Goal: Task Accomplishment & Management: Complete application form

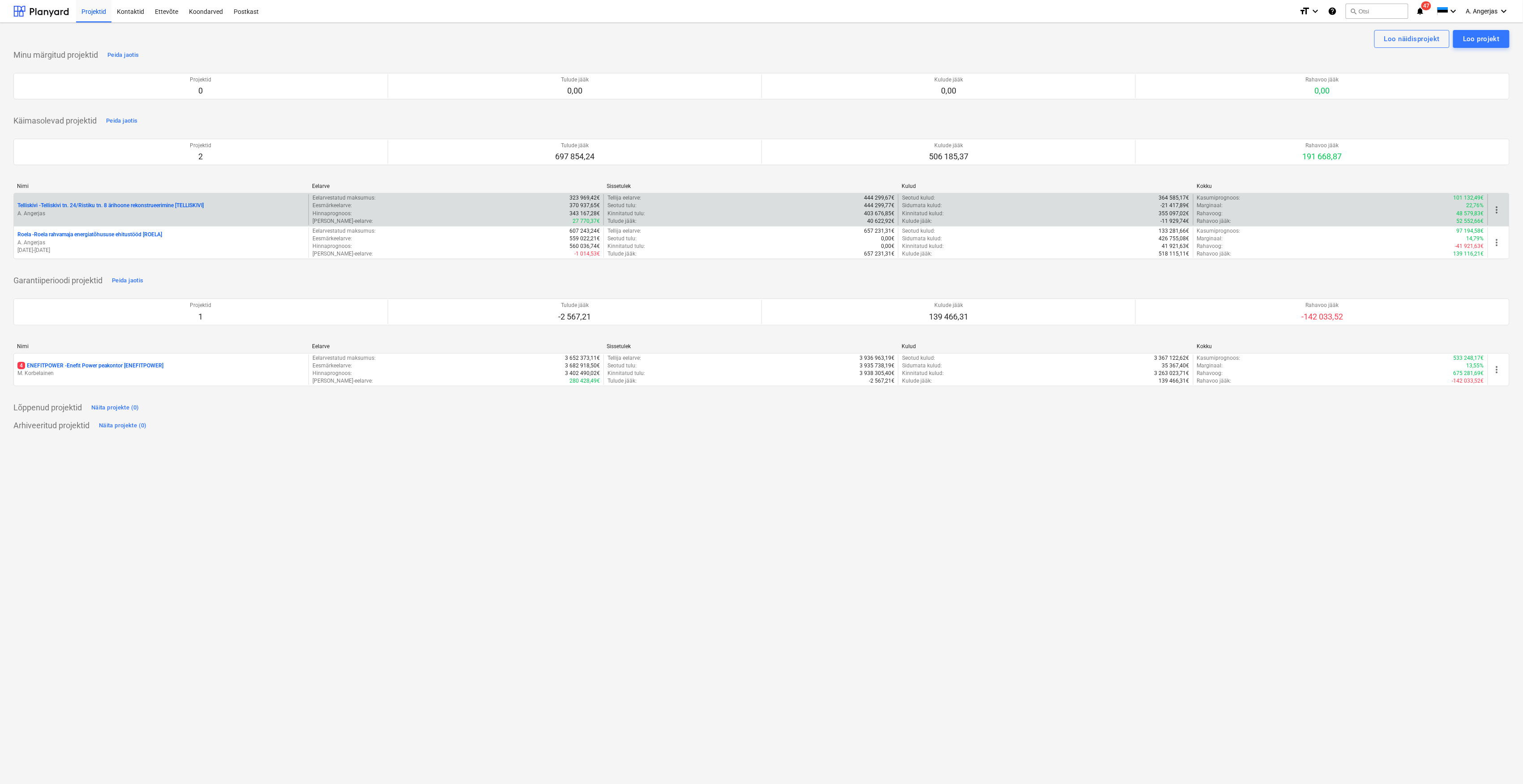
click at [69, 205] on p "Telliskivi - Telliskivi tn. 24/Ristiku tn. 8 ärihoone rekonstrueerimine [TELLIS…" at bounding box center [110, 205] width 186 height 8
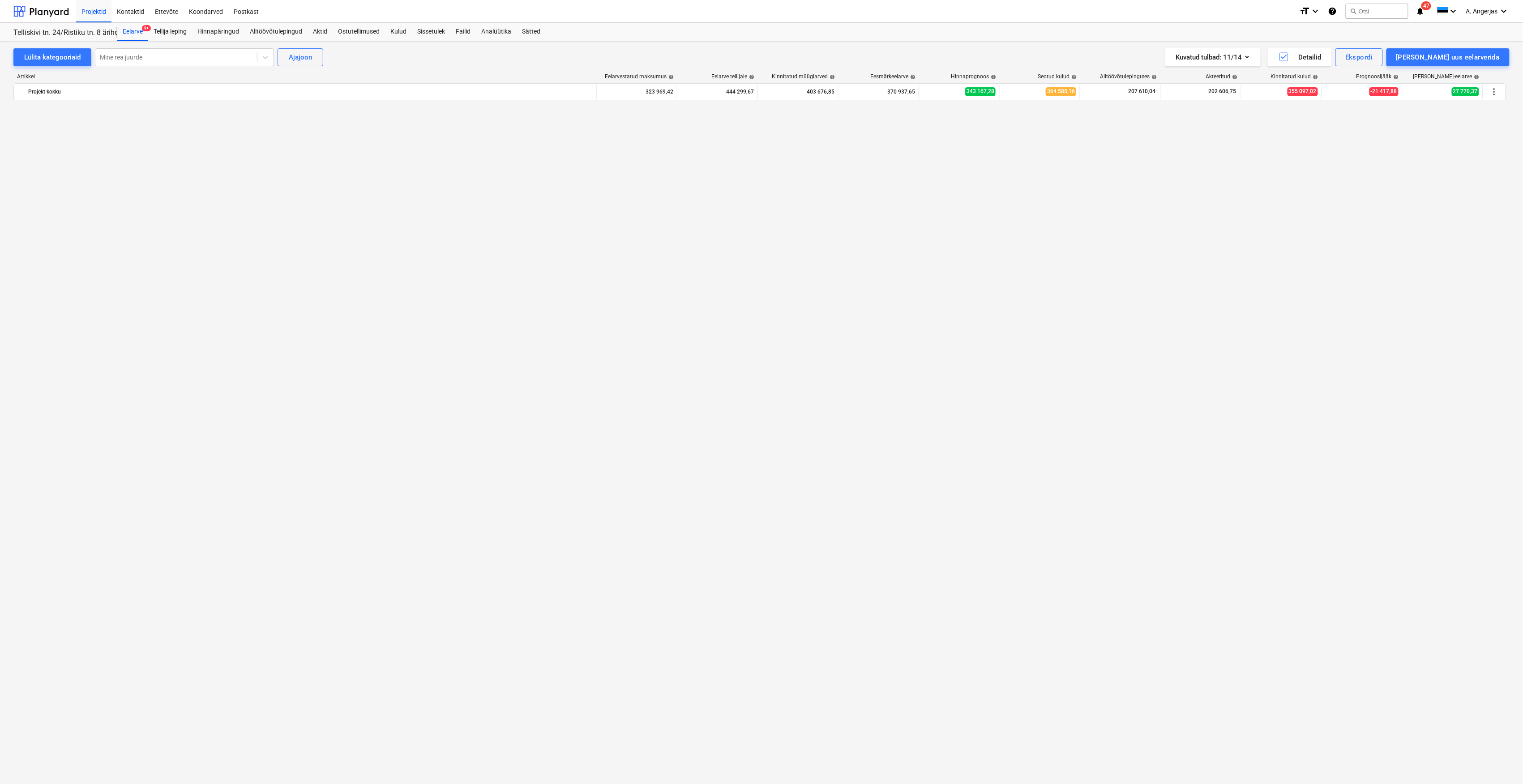
scroll to position [2423, 0]
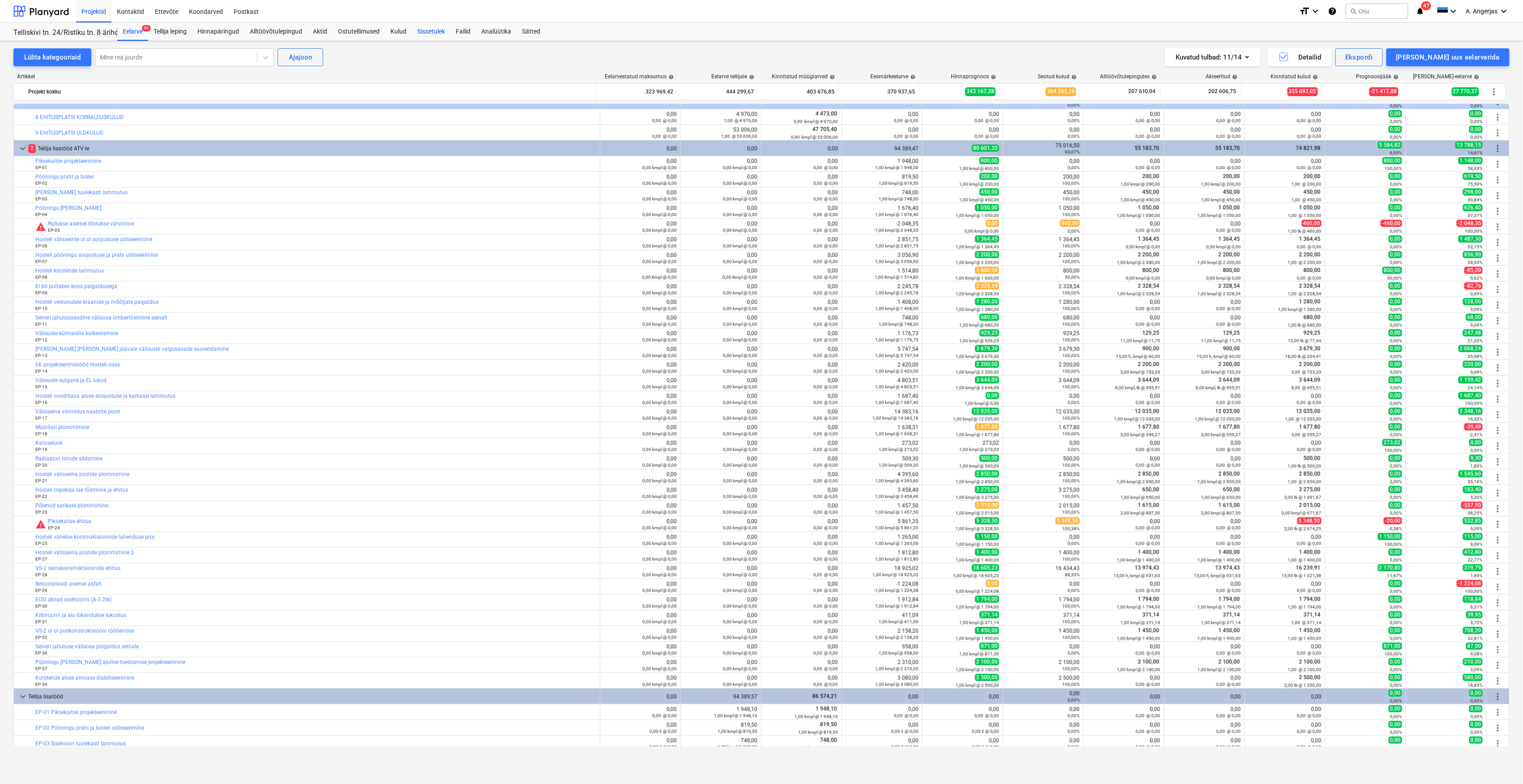
click at [431, 30] on div "Sissetulek" at bounding box center [431, 32] width 39 height 18
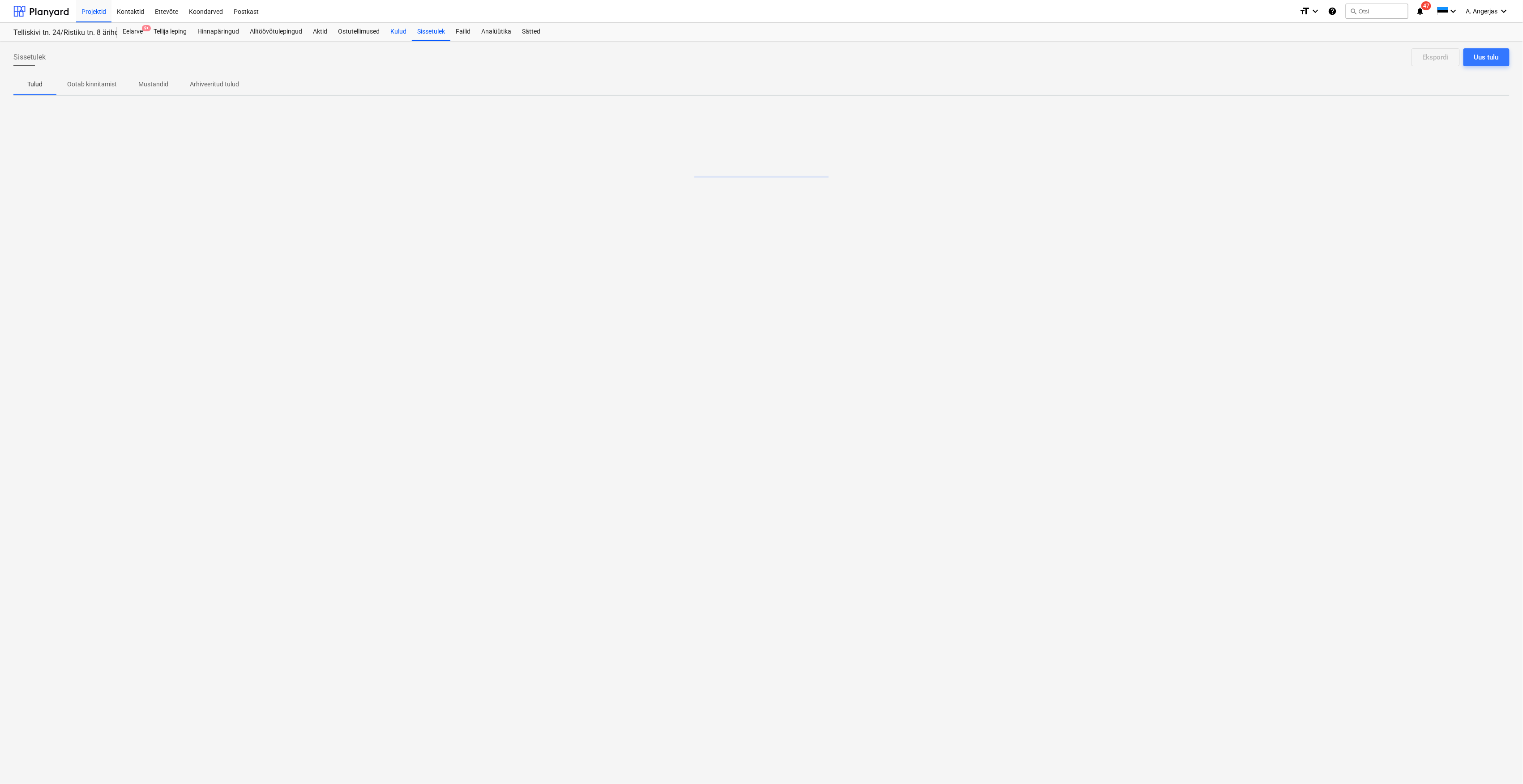
click at [398, 30] on div "Kulud" at bounding box center [398, 32] width 27 height 18
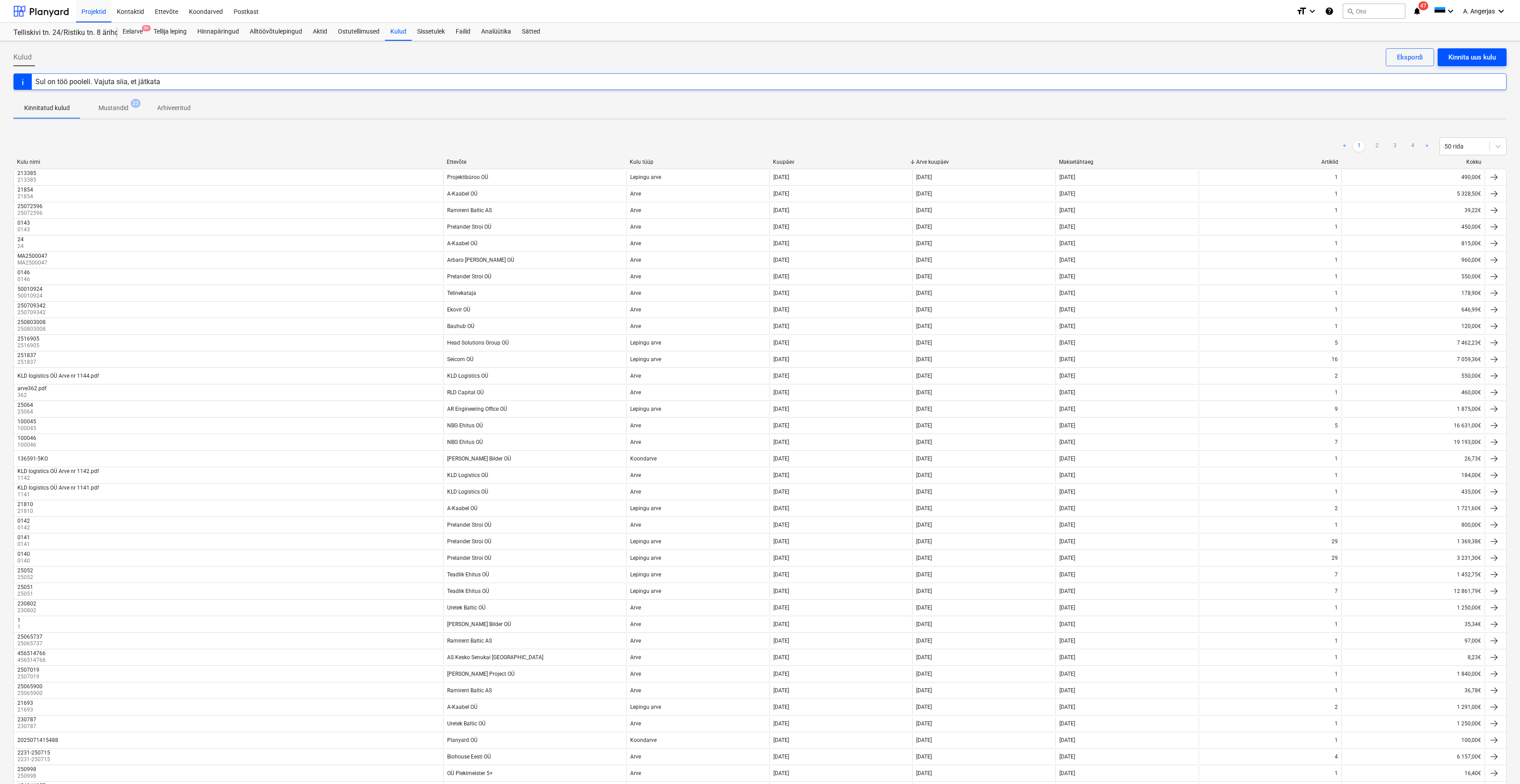
click at [1478, 60] on div "Kinnita uus kulu" at bounding box center [1472, 57] width 47 height 12
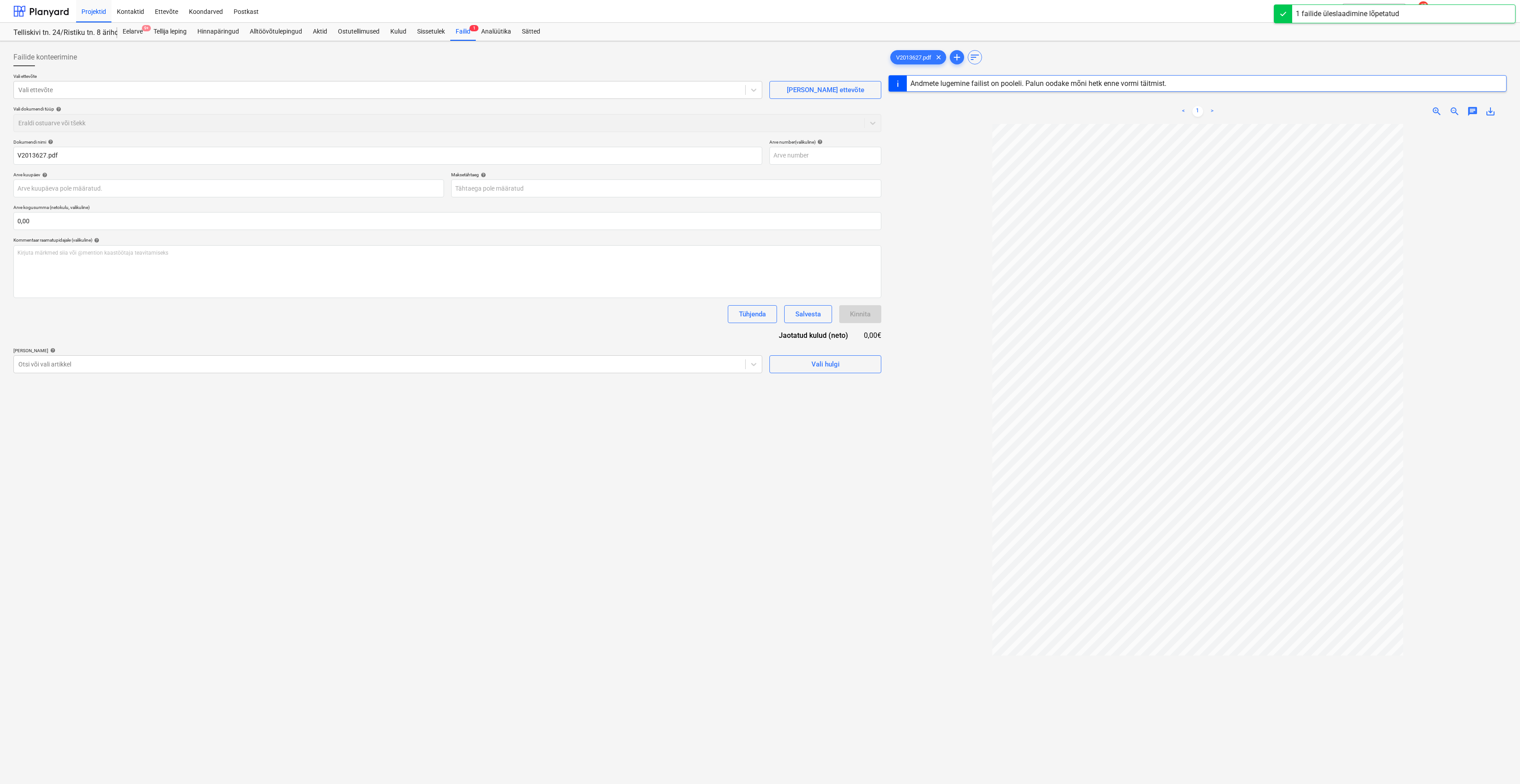
type input "V2013627"
type input "[DATE]"
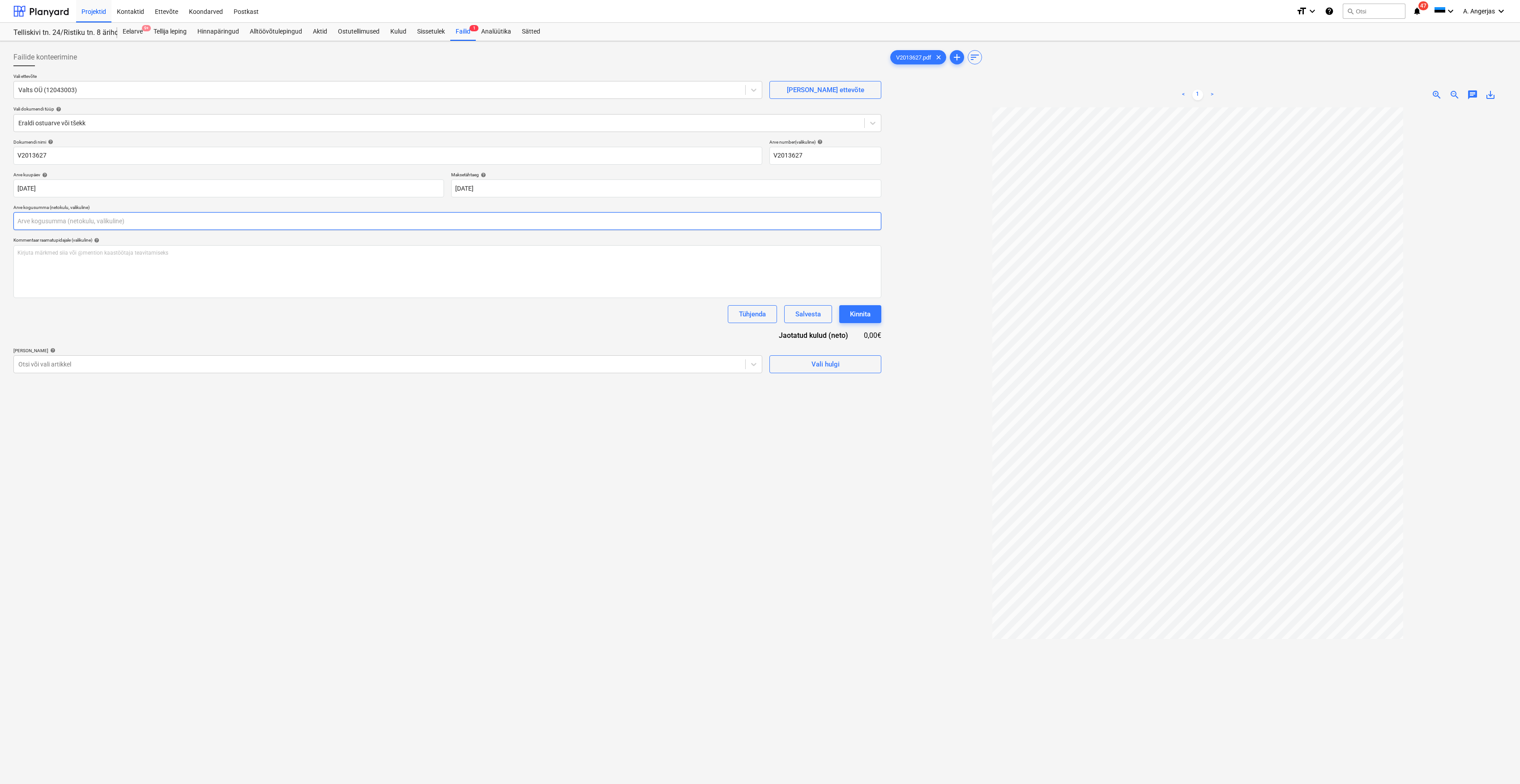
click at [112, 217] on input "text" at bounding box center [447, 221] width 868 height 18
type input "0,00"
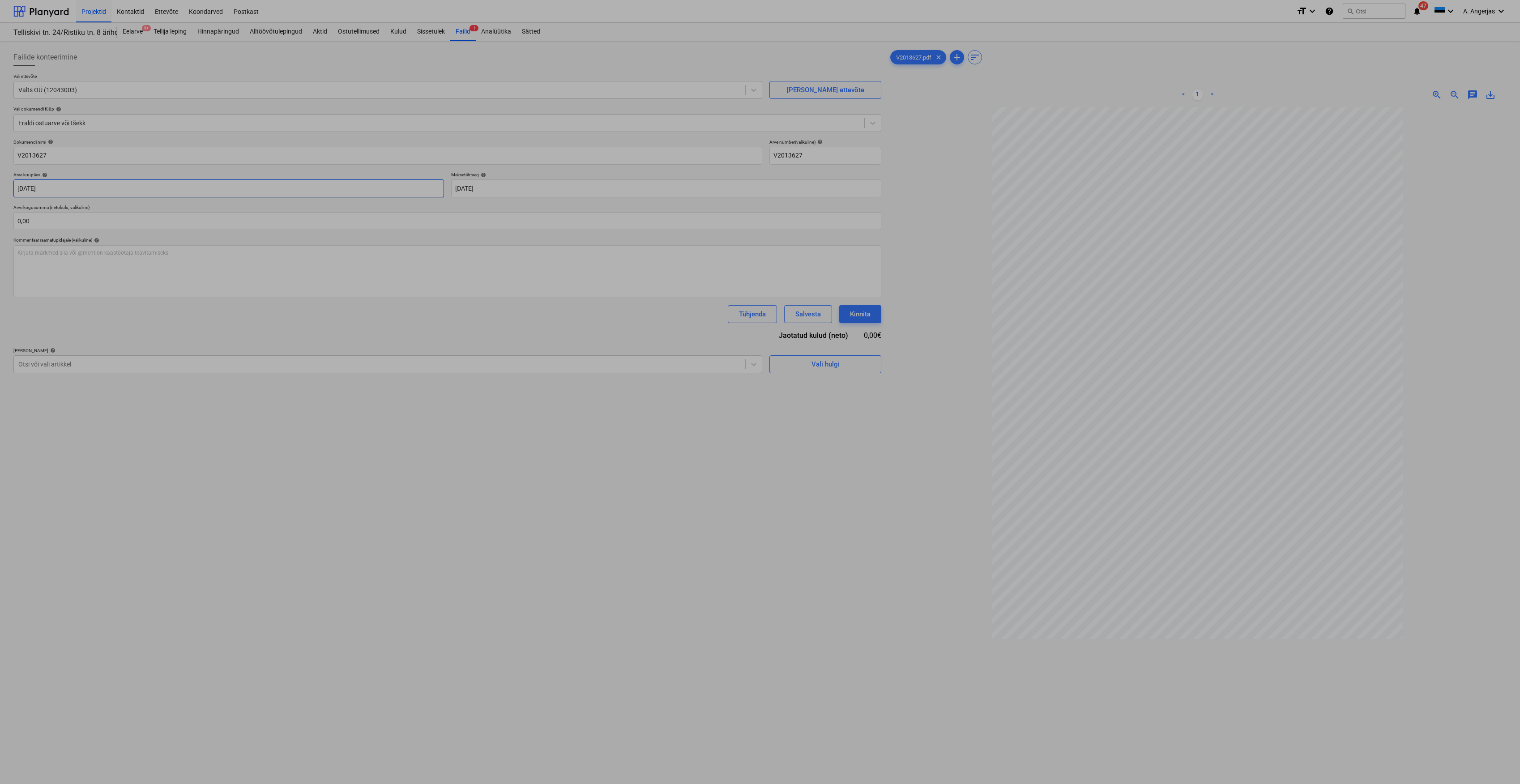
click at [125, 184] on body "Projektid Kontaktid Ettevõte Koondarved Postkast format_size keyboard_arrow_dow…" at bounding box center [760, 392] width 1520 height 784
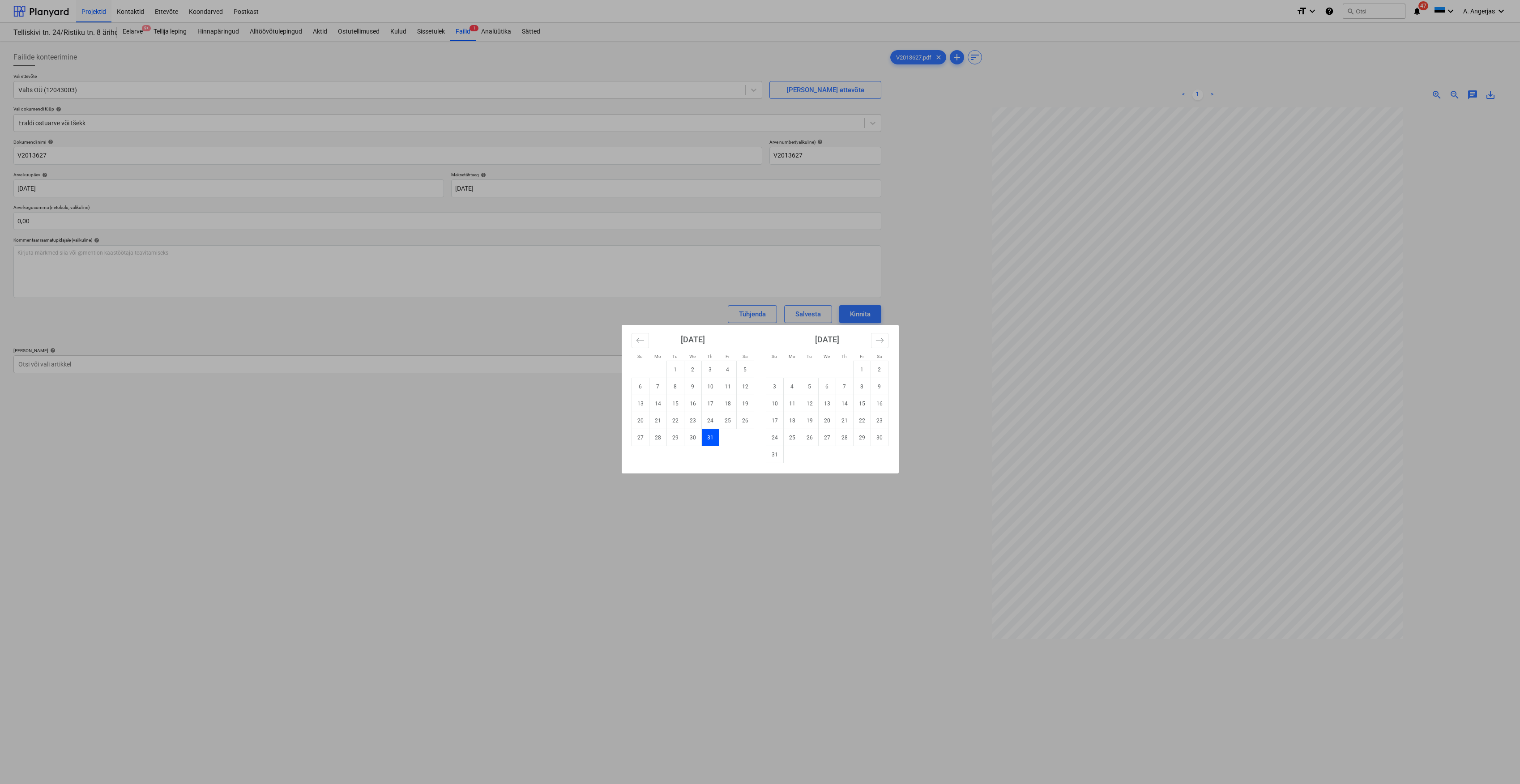
click at [341, 461] on div "Su Mo Tu We Th Fr Sa Su Mo Tu We Th Fr Sa [DATE] 1 2 3 4 5 6 7 8 9 10 11 12 13 …" at bounding box center [760, 392] width 1520 height 784
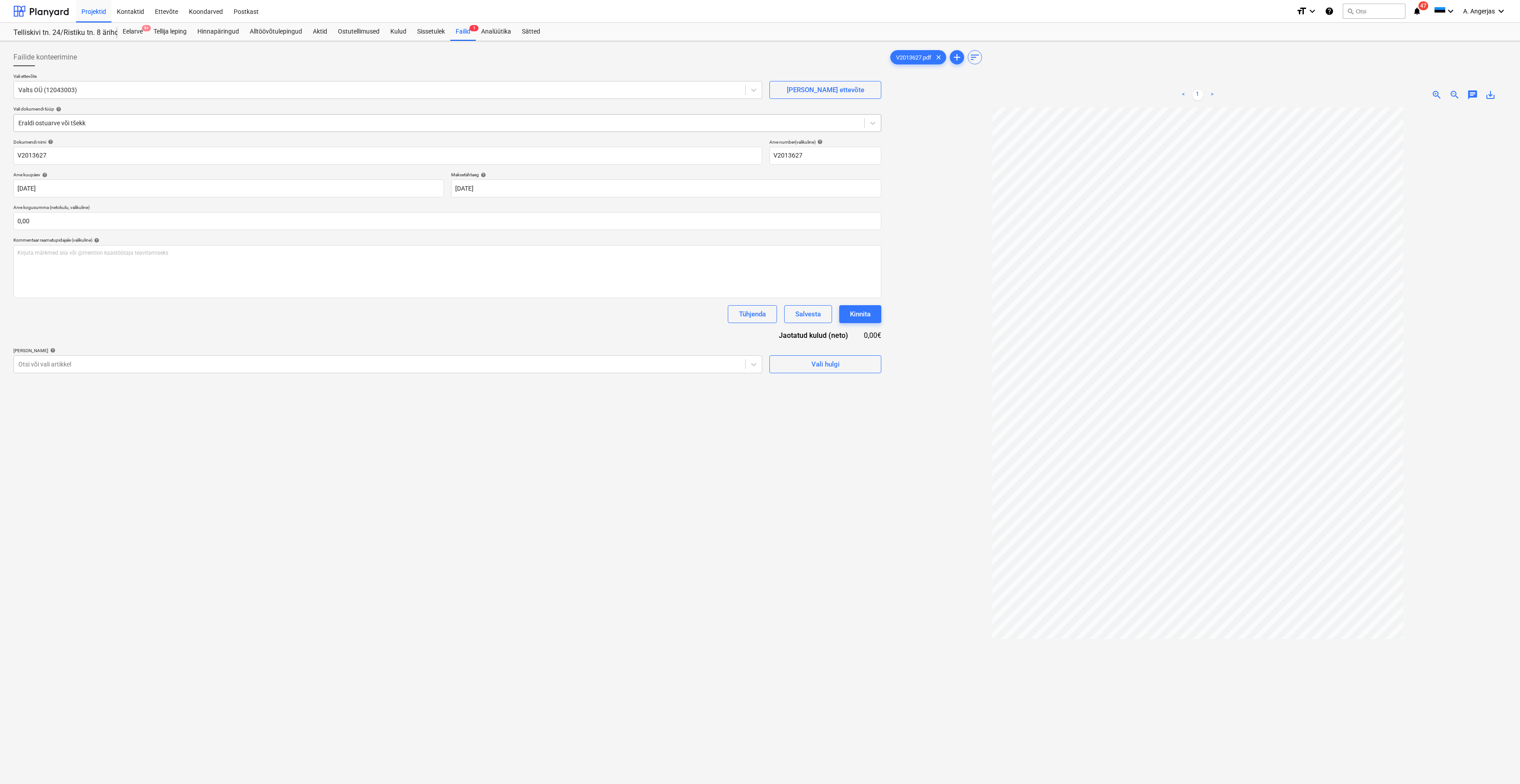
click at [85, 124] on div at bounding box center [439, 123] width 842 height 9
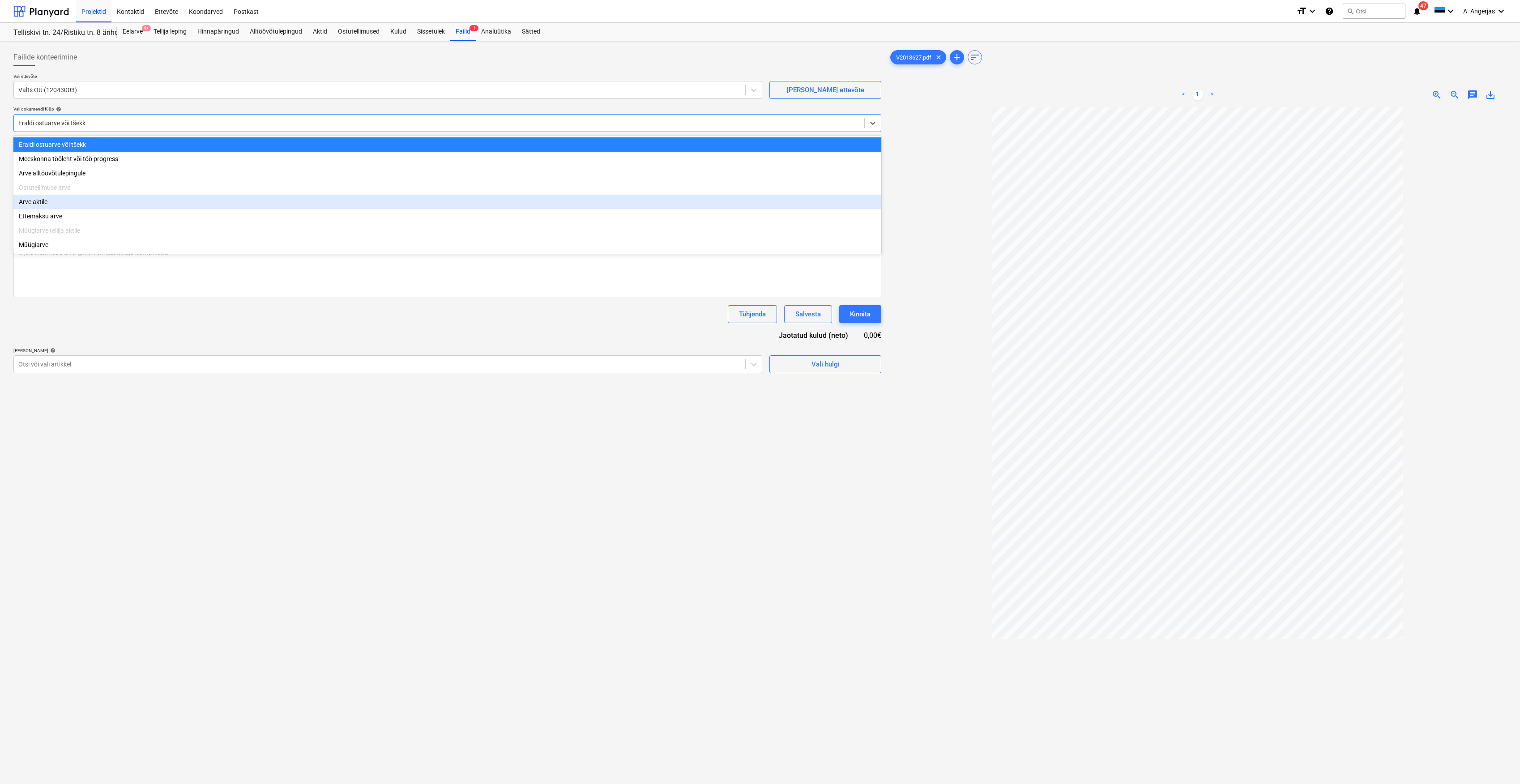
click at [76, 208] on div "Arve aktile" at bounding box center [447, 202] width 868 height 15
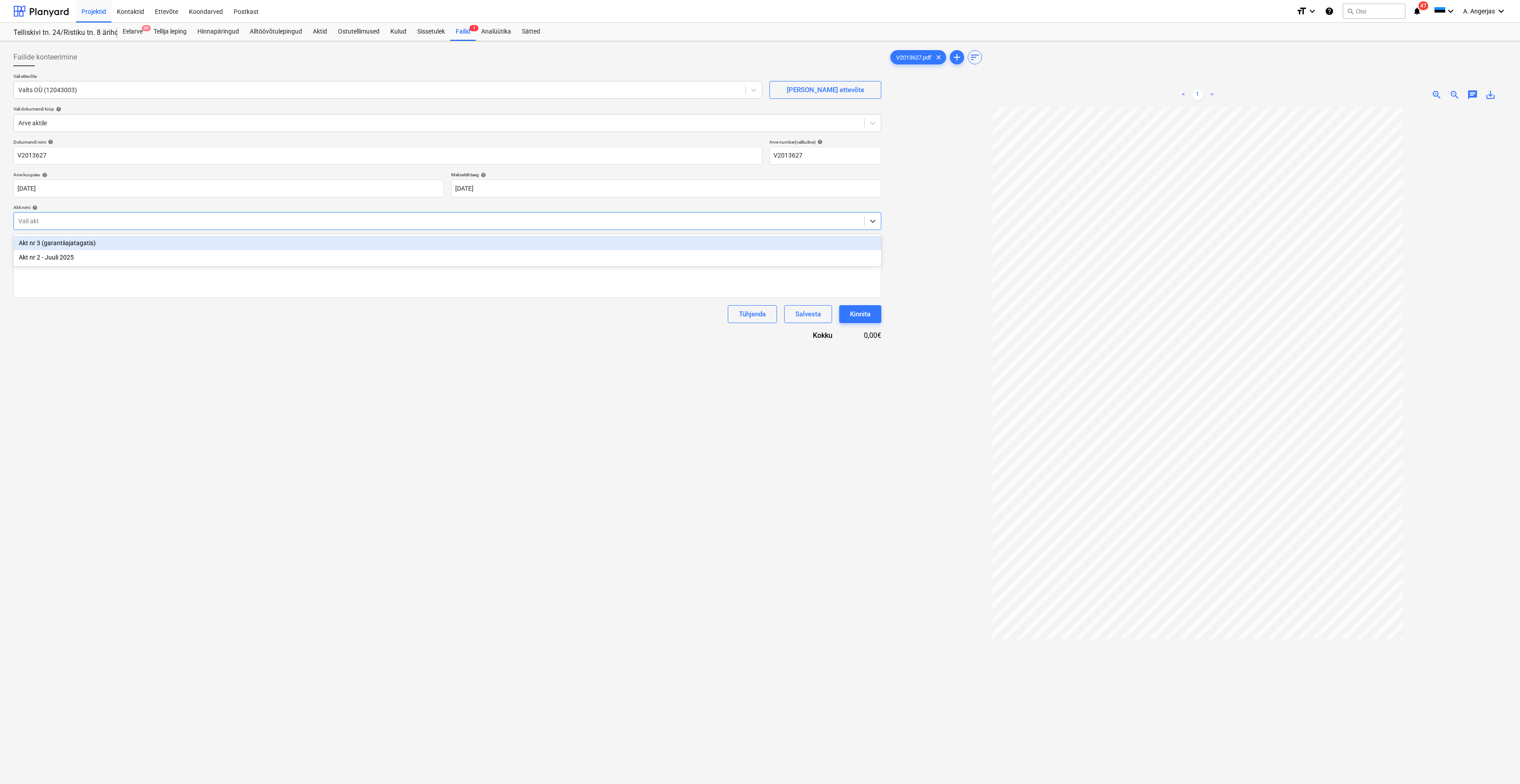
click at [82, 215] on div "Vali akt" at bounding box center [439, 221] width 851 height 12
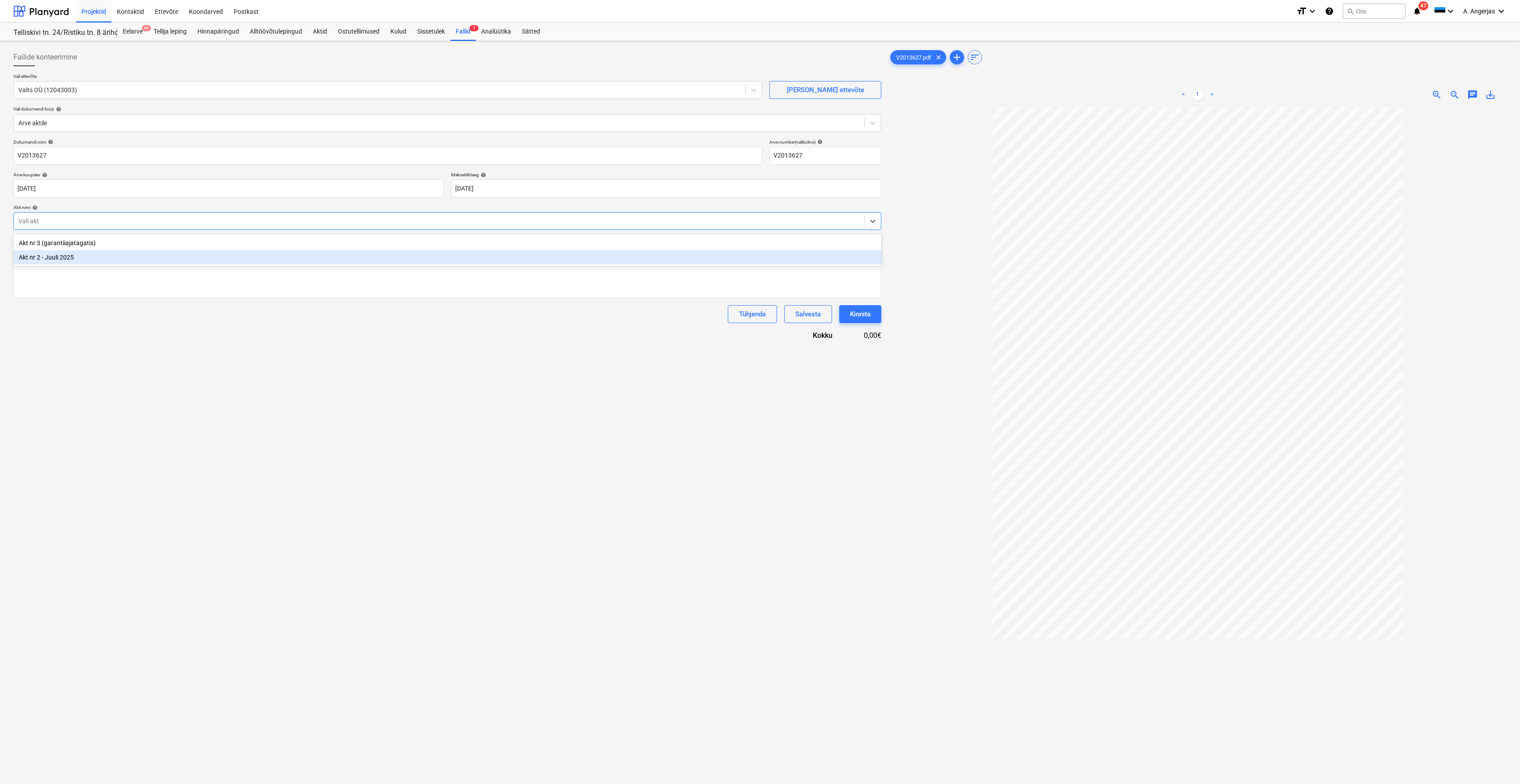
click at [89, 261] on div "Akt nr 2 - Juuli 2025" at bounding box center [447, 257] width 868 height 15
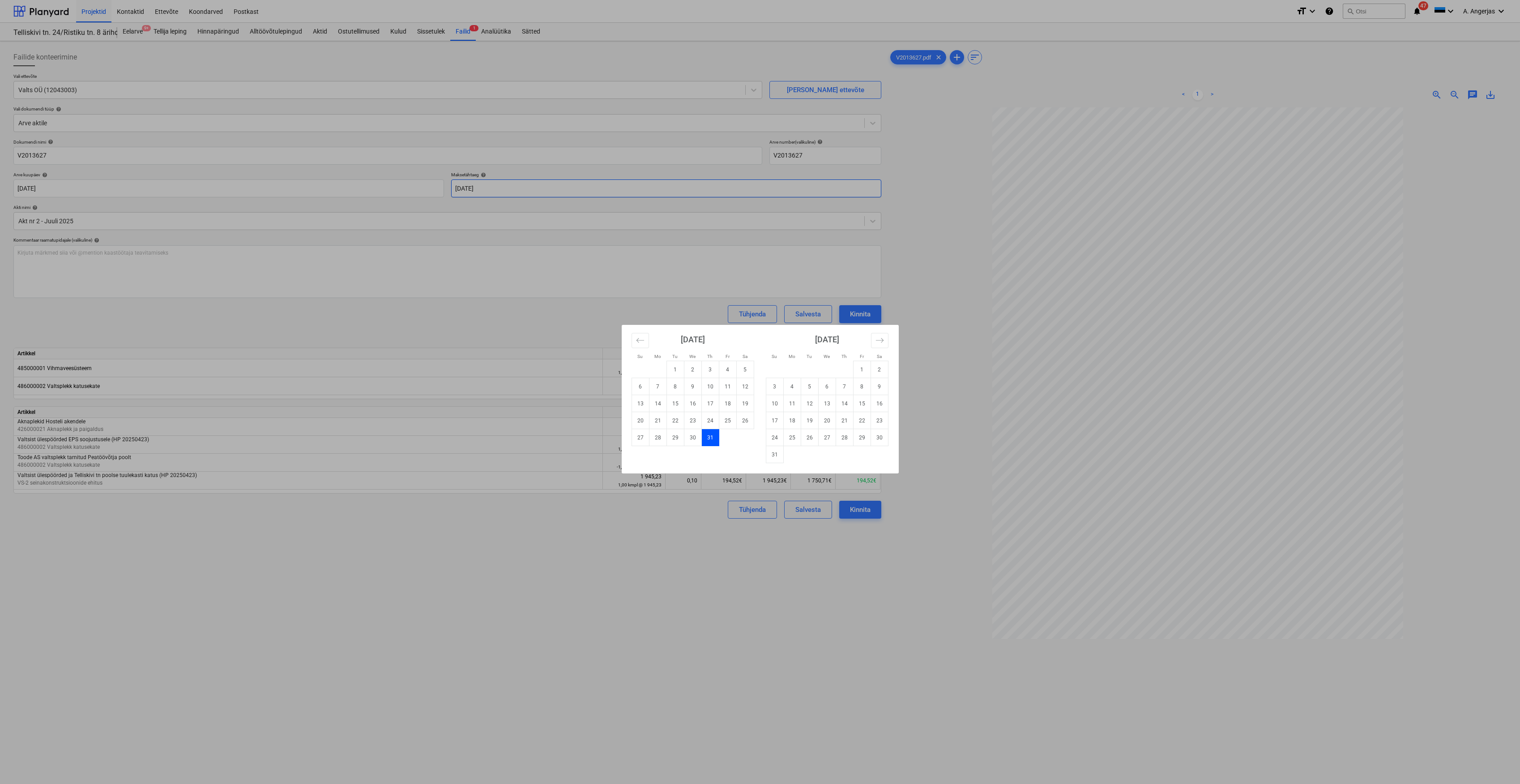
click at [479, 186] on body "Projektid Kontaktid Ettevõte Koondarved Postkast format_size keyboard_arrow_dow…" at bounding box center [760, 392] width 1520 height 784
click at [806, 438] on td "26" at bounding box center [809, 438] width 17 height 17
type input "[DATE]"
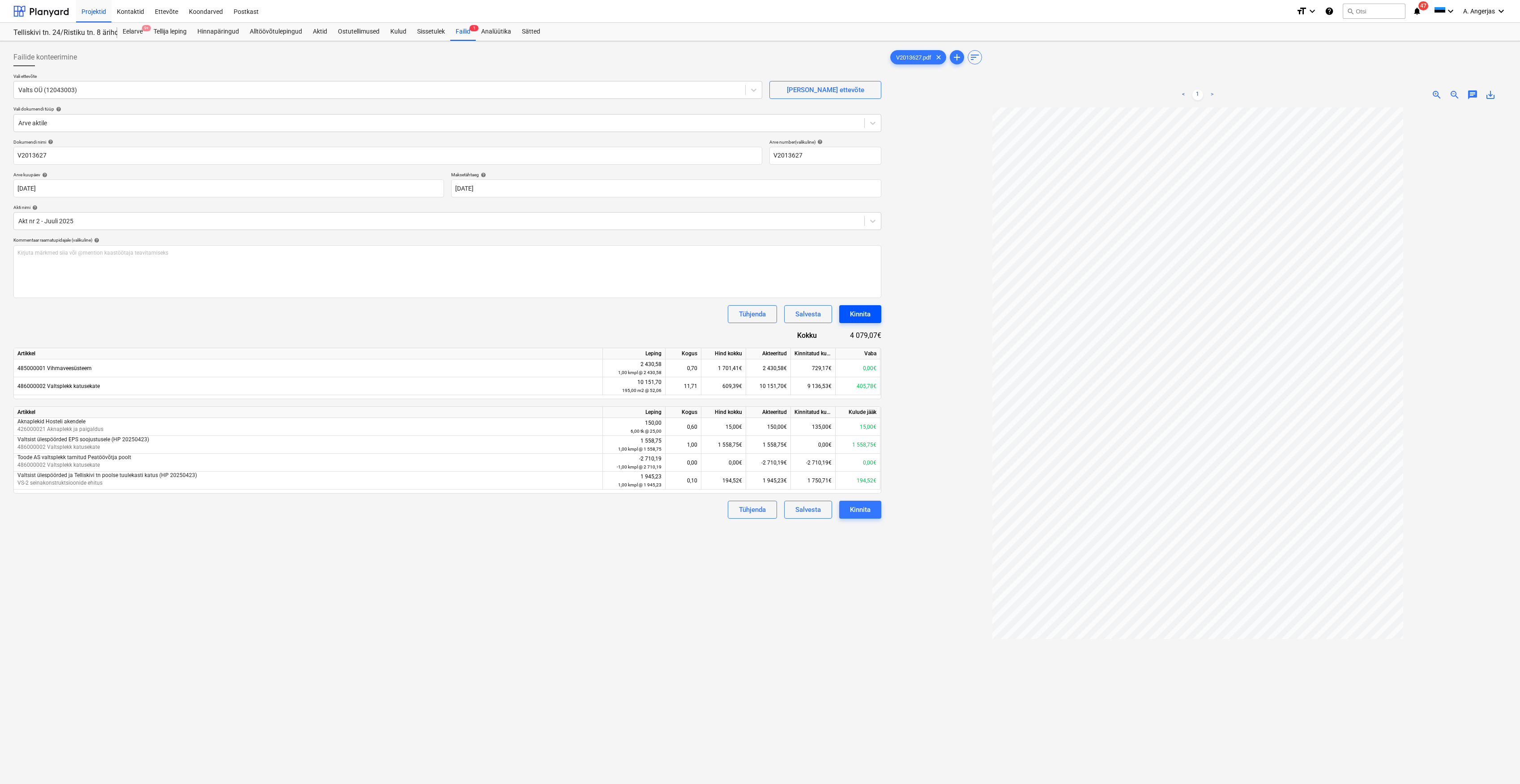
click at [860, 315] on div "Kinnita" at bounding box center [860, 314] width 21 height 12
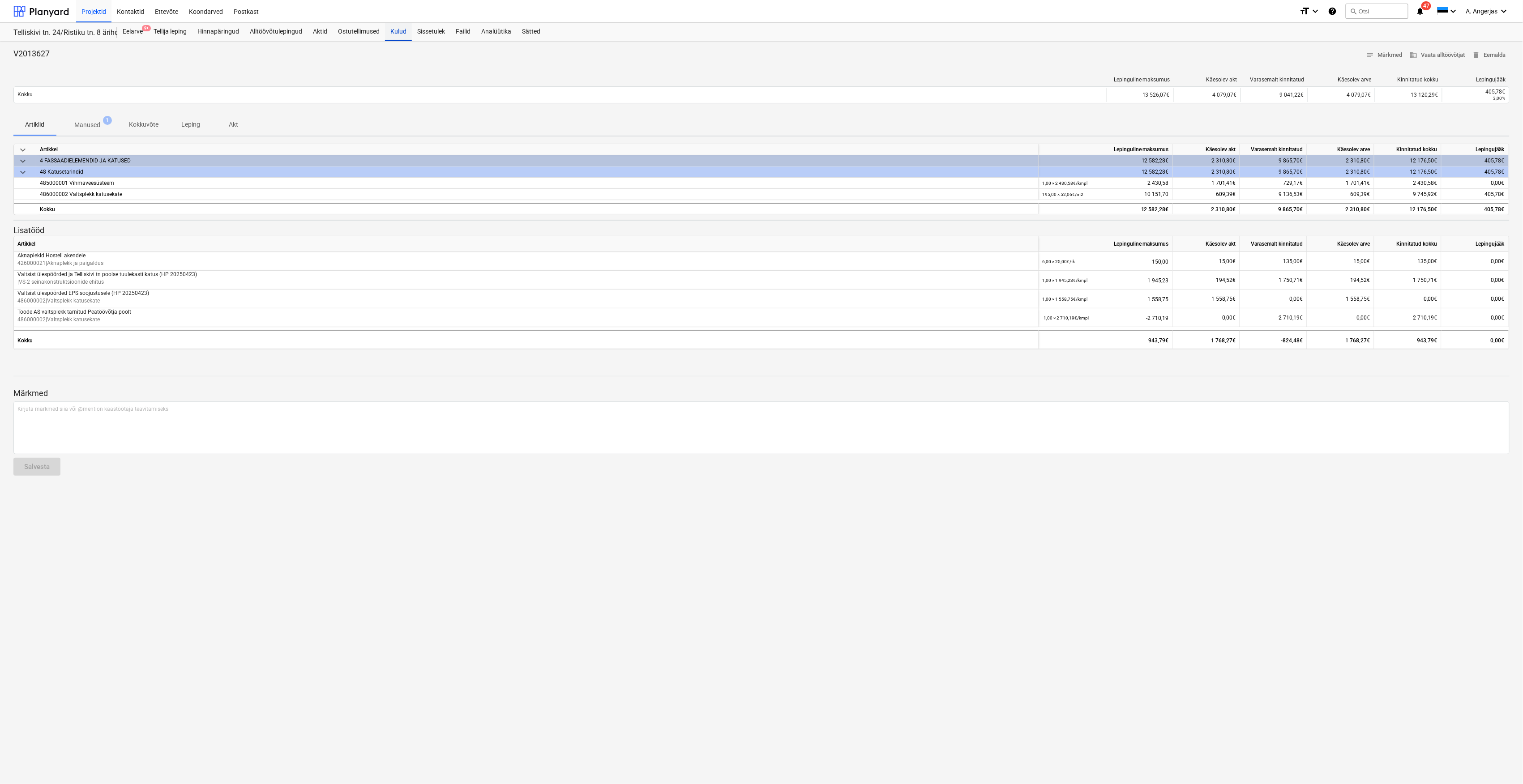
click at [390, 31] on div "Kulud" at bounding box center [398, 32] width 27 height 18
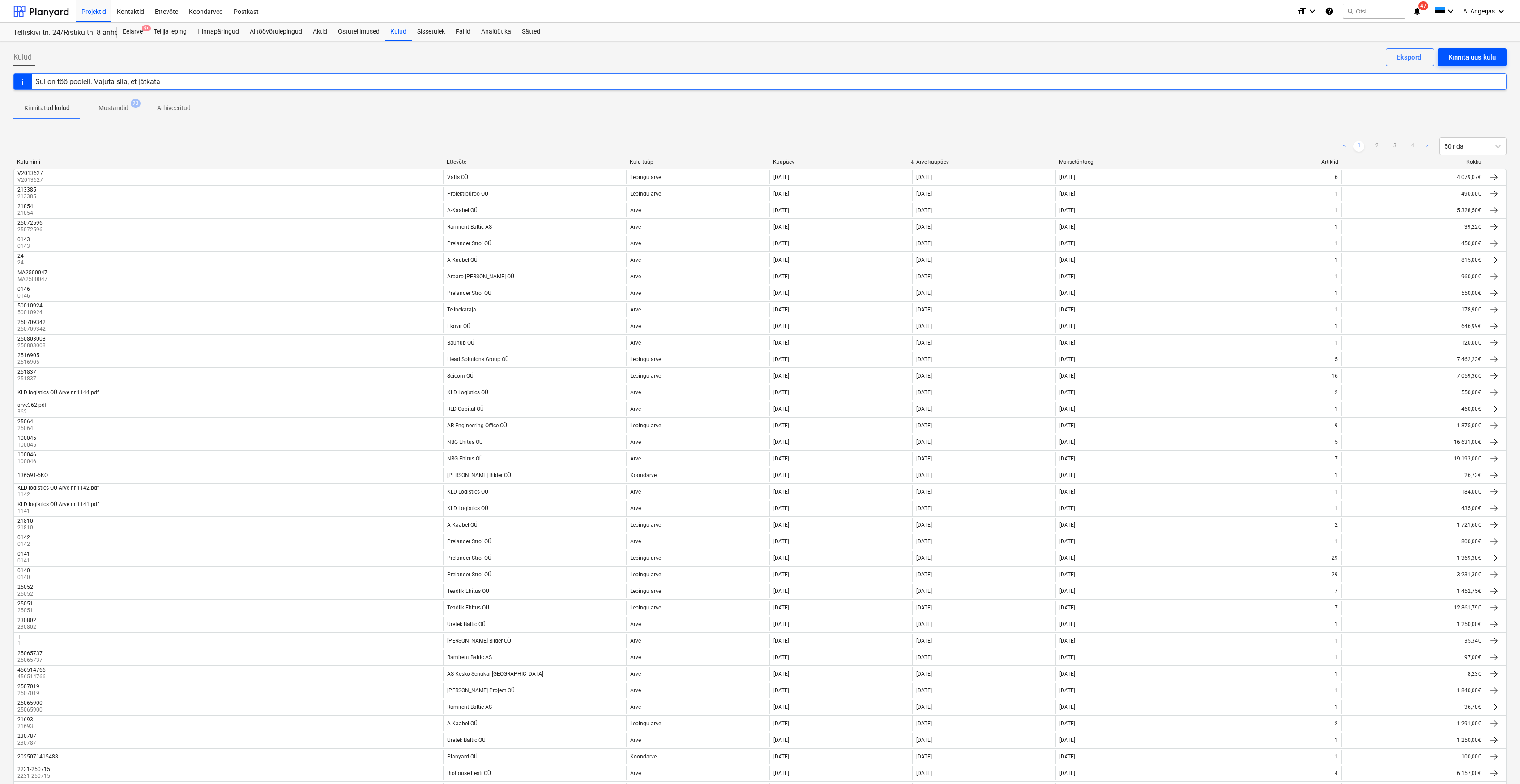
click at [1466, 62] on div "Kinnita uus kulu" at bounding box center [1472, 57] width 47 height 12
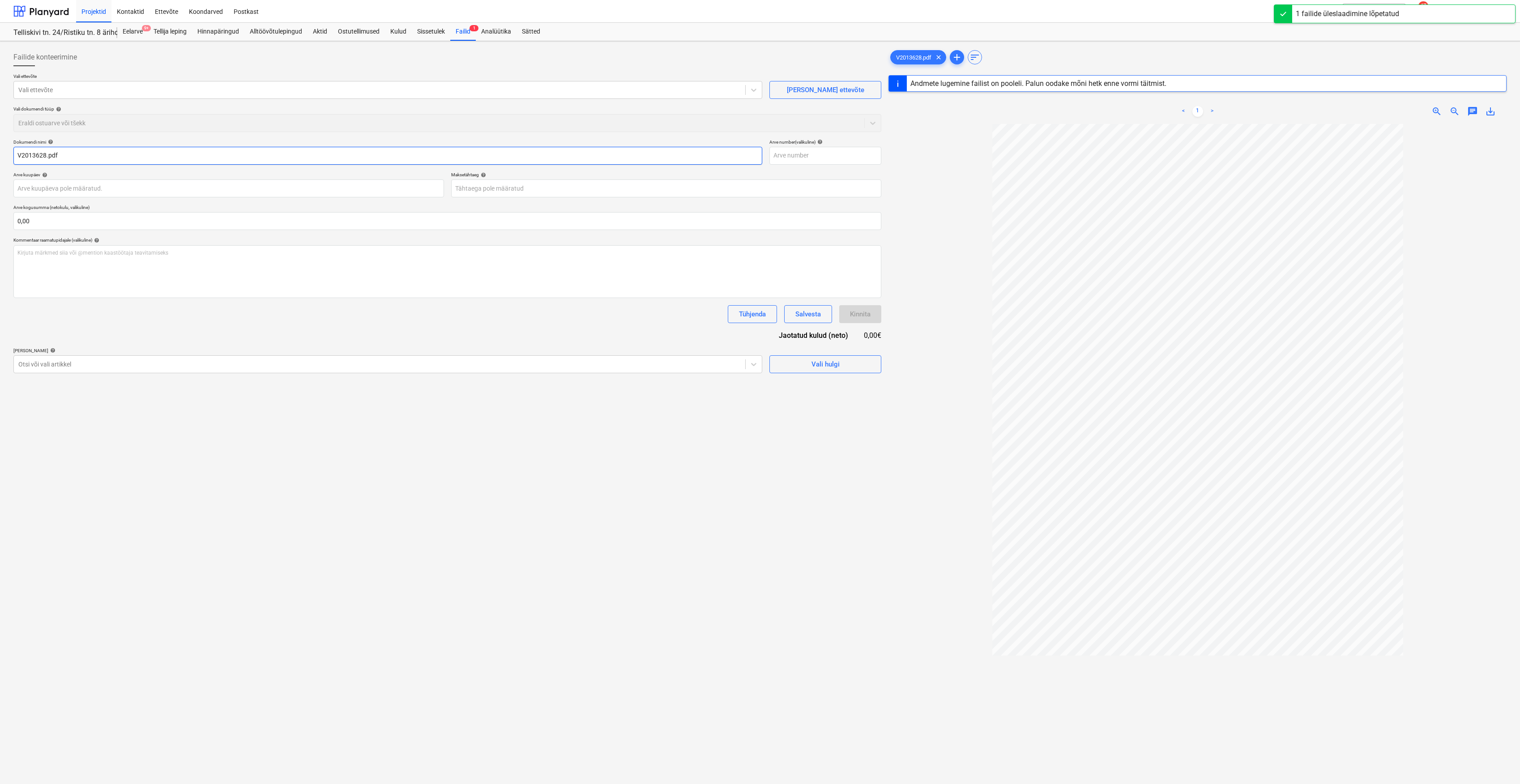
type input "V2013628"
type input "[DATE]"
click at [76, 116] on div "Eraldi ostuarve või tšekk" at bounding box center [447, 123] width 868 height 18
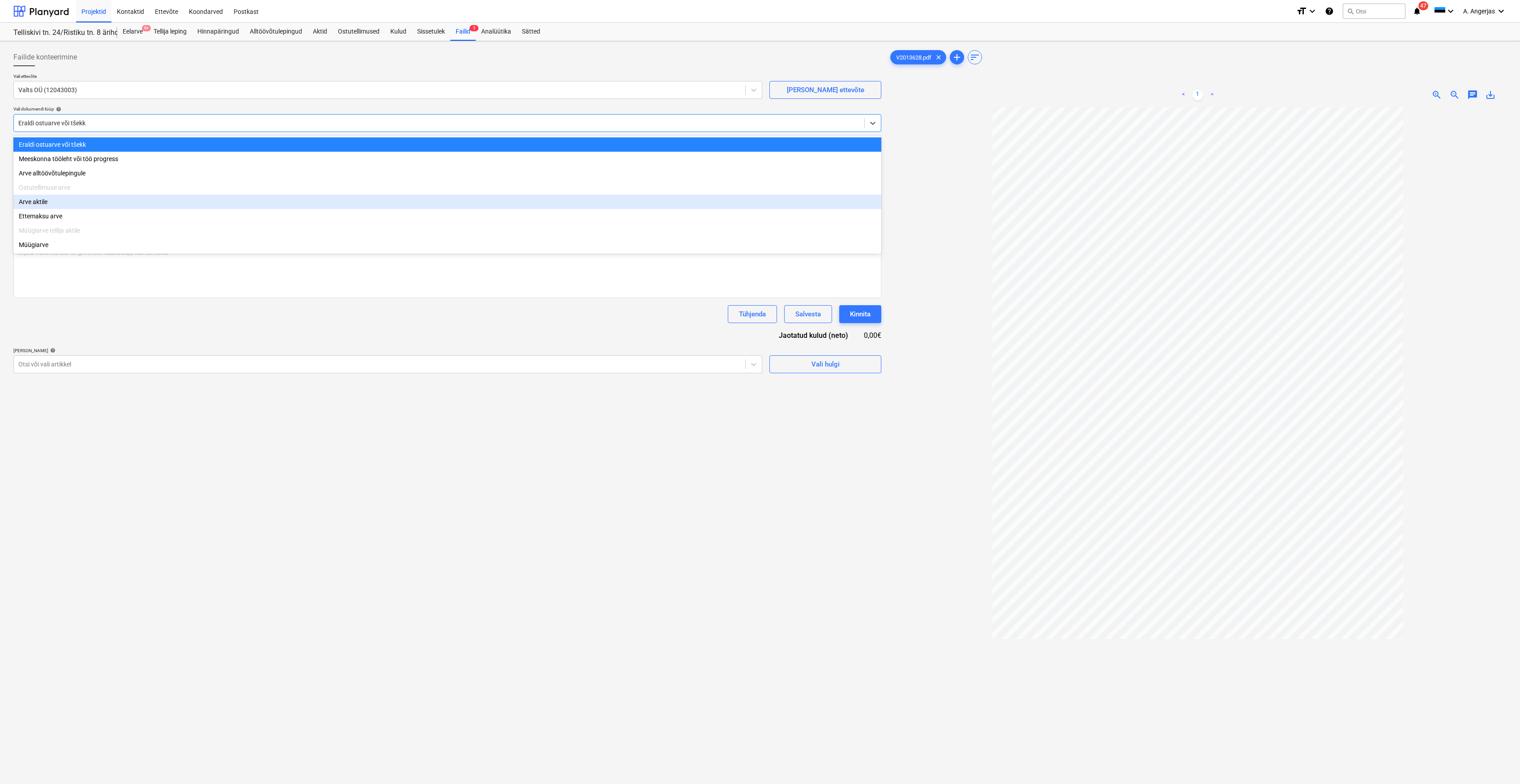
click at [56, 204] on div "Arve aktile" at bounding box center [447, 202] width 868 height 15
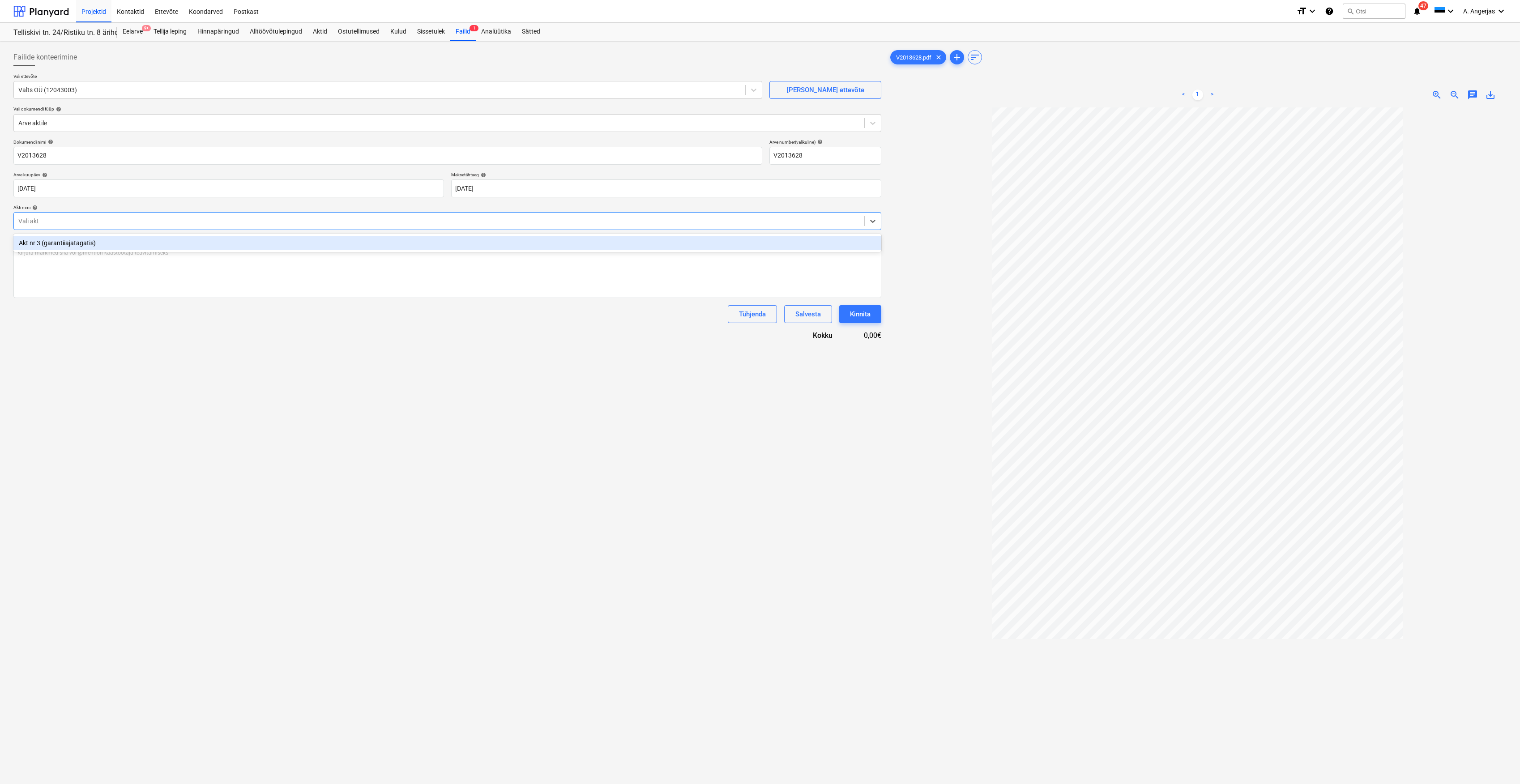
click at [59, 226] on div at bounding box center [439, 221] width 842 height 9
click at [62, 239] on div "Akt nr 3 (garantiiajatagatis)" at bounding box center [447, 243] width 868 height 15
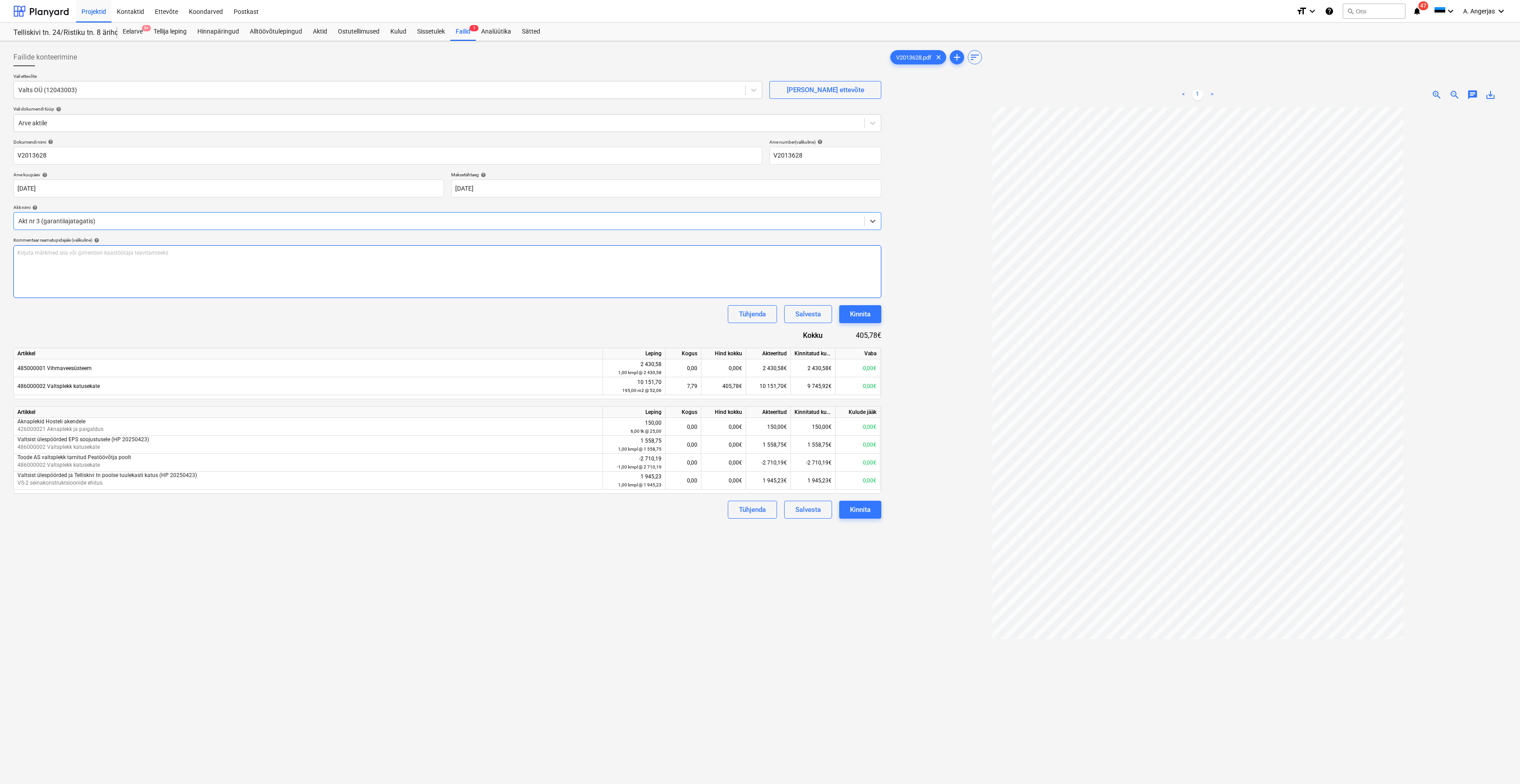
click at [91, 248] on div "Kirjuta märkmed siia või @mention kaastöötaja teavitamiseks ﻿" at bounding box center [447, 271] width 868 height 53
click at [559, 187] on body "Projektid Kontaktid Ettevõte Koondarved Postkast format_size keyboard_arrow_dow…" at bounding box center [760, 392] width 1520 height 784
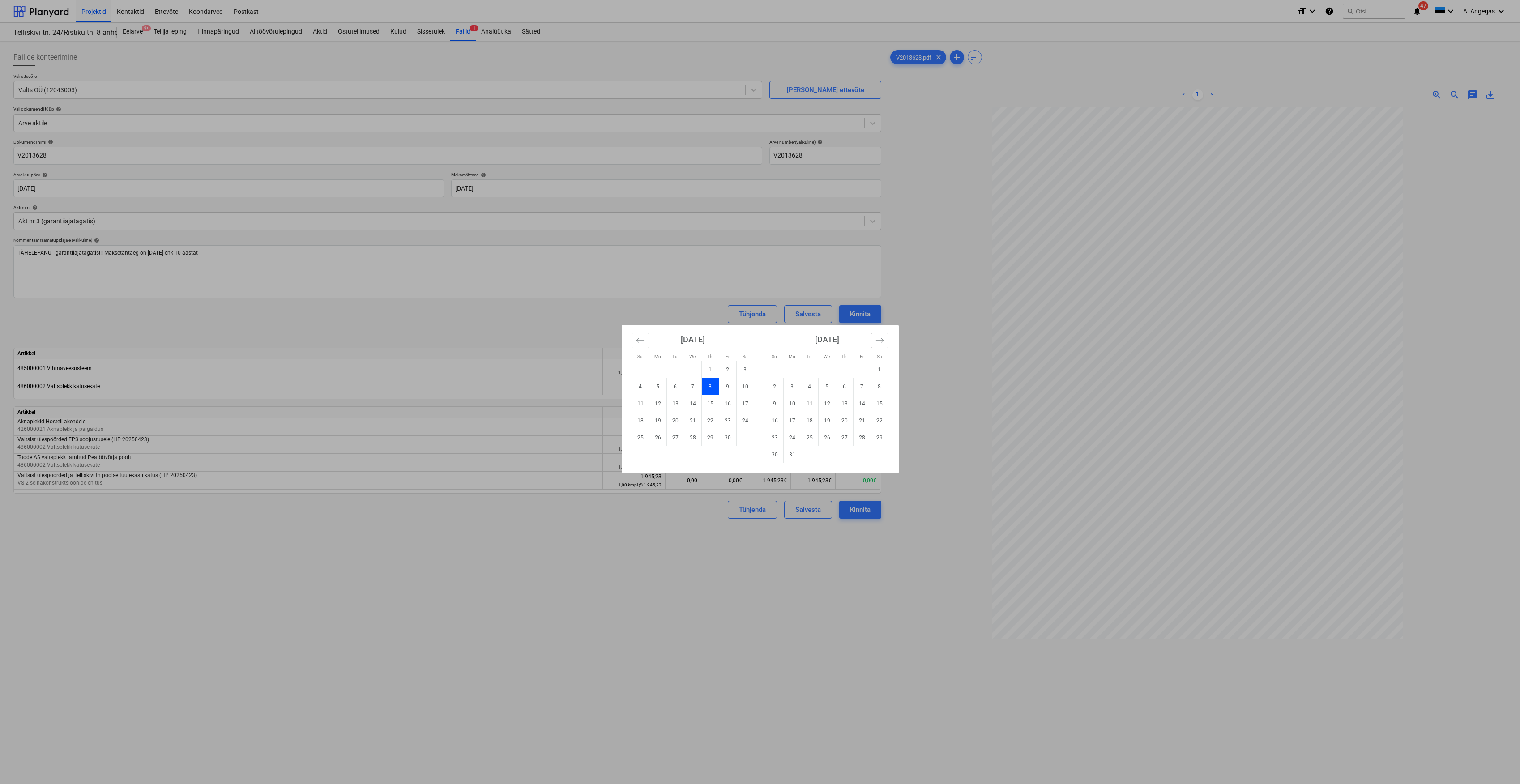
click at [879, 341] on icon "Move forward to switch to the next month." at bounding box center [879, 340] width 8 height 4
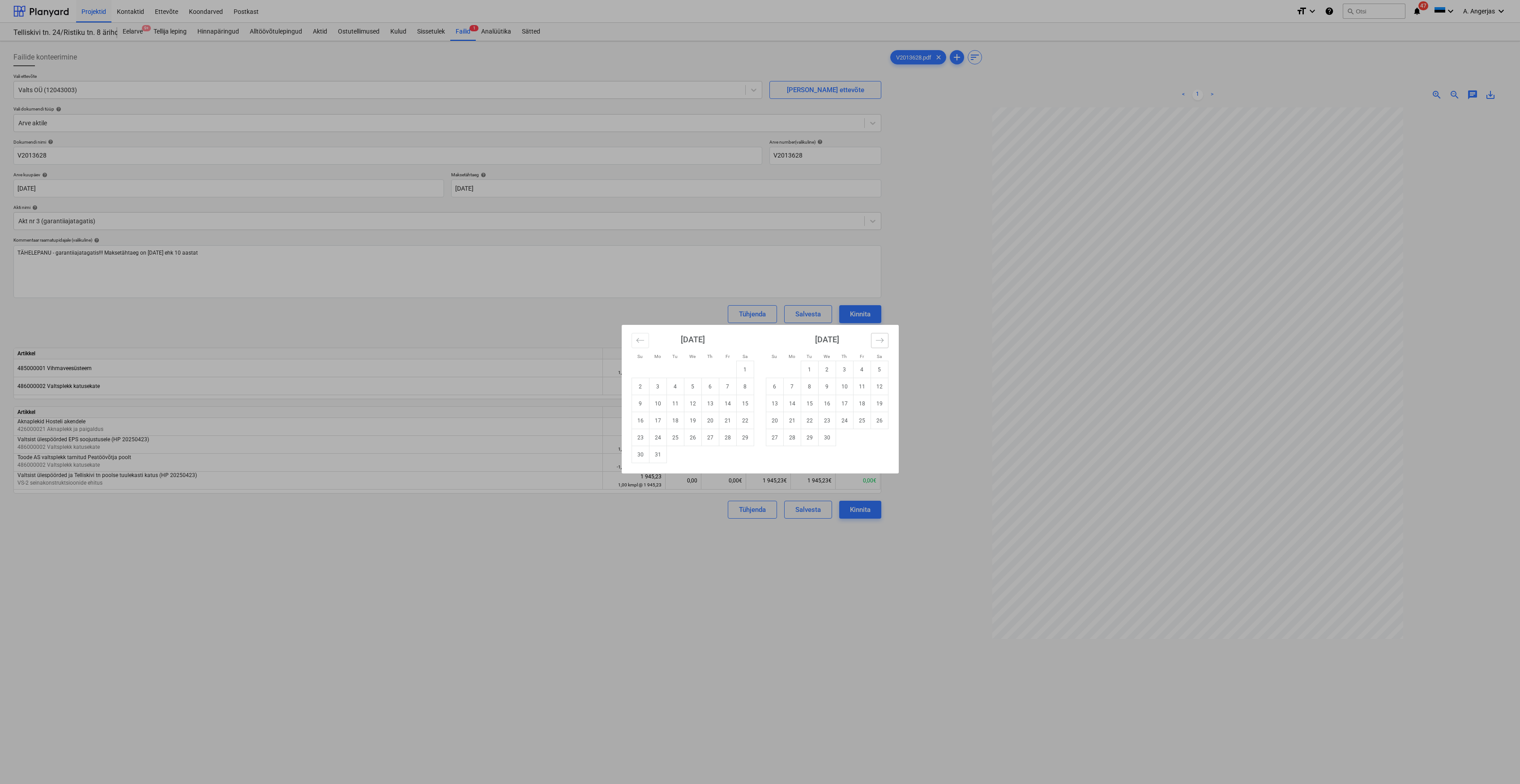
click at [879, 341] on icon "Move forward to switch to the next month." at bounding box center [879, 340] width 8 height 4
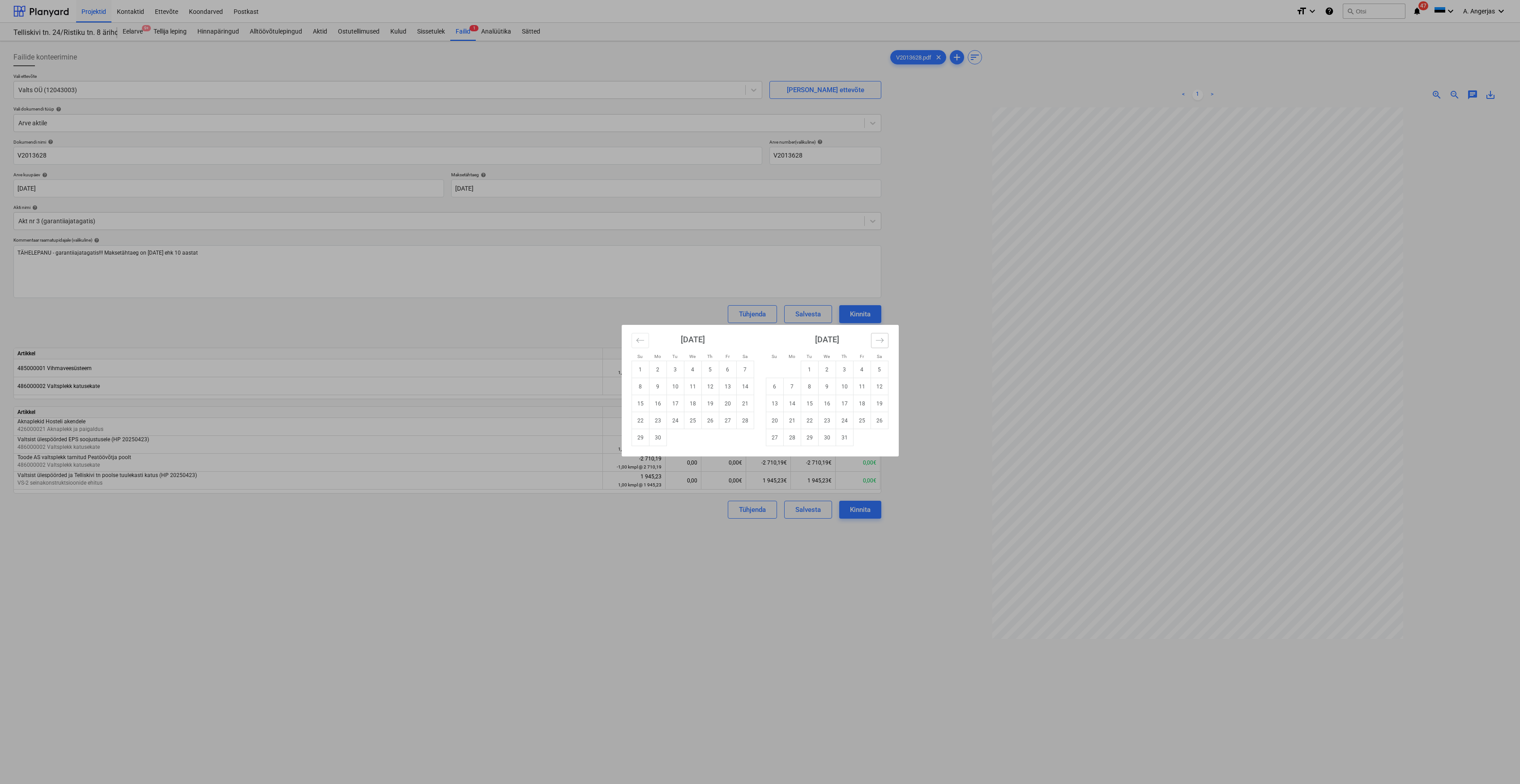
click at [879, 341] on icon "Move forward to switch to the next month." at bounding box center [879, 340] width 8 height 4
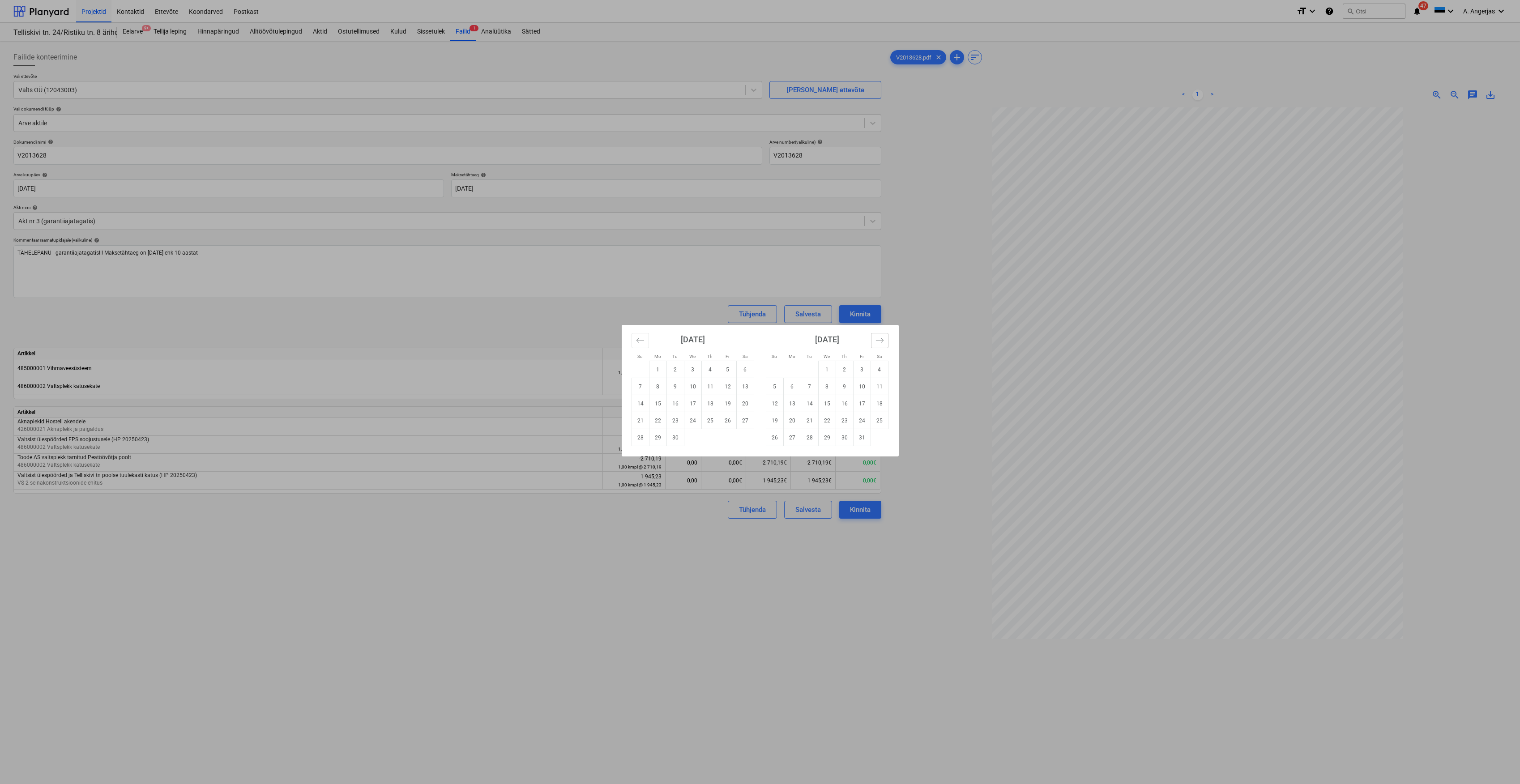
click at [879, 341] on icon "Move forward to switch to the next month." at bounding box center [879, 340] width 8 height 4
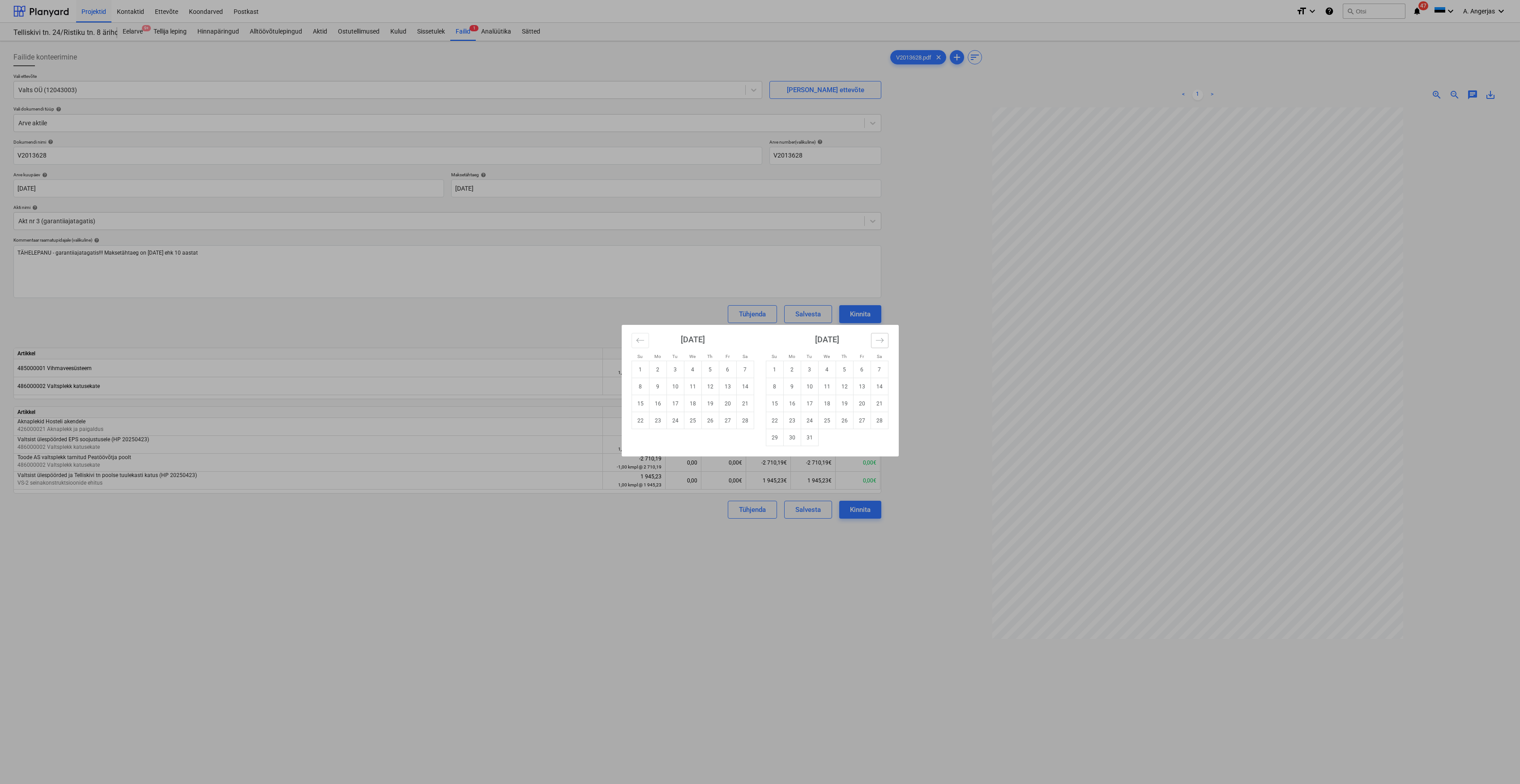
click at [879, 341] on icon "Move forward to switch to the next month." at bounding box center [879, 340] width 8 height 4
click at [441, 298] on div "Su Mo Tu We Th Fr Sa Su Mo Tu We Th Fr Sa [DATE] 1 2 3 4 5 6 7 8 9 10 11 12 13 …" at bounding box center [760, 392] width 1520 height 784
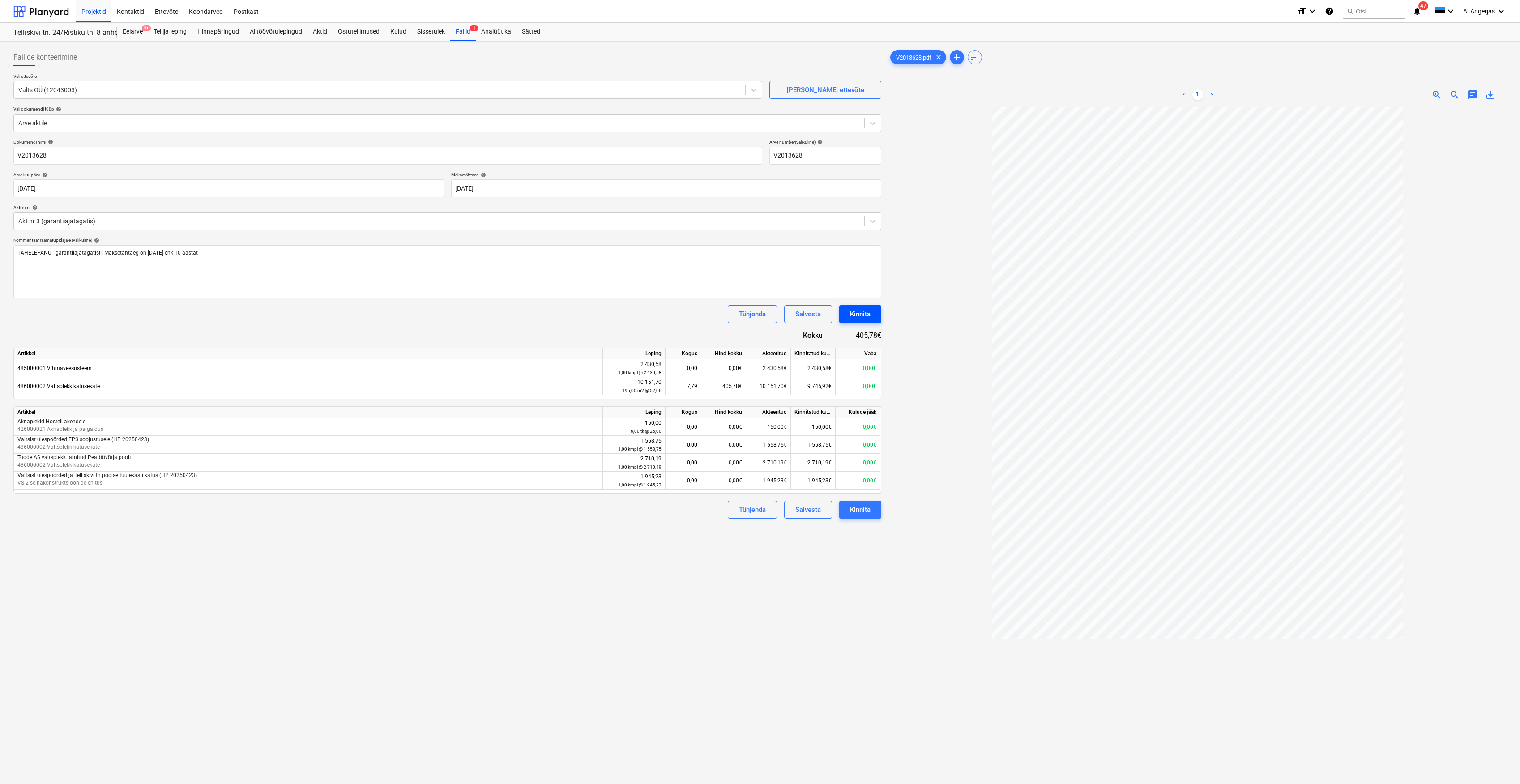
click at [866, 315] on div "Kinnita" at bounding box center [860, 314] width 21 height 12
